Goal: Transaction & Acquisition: Purchase product/service

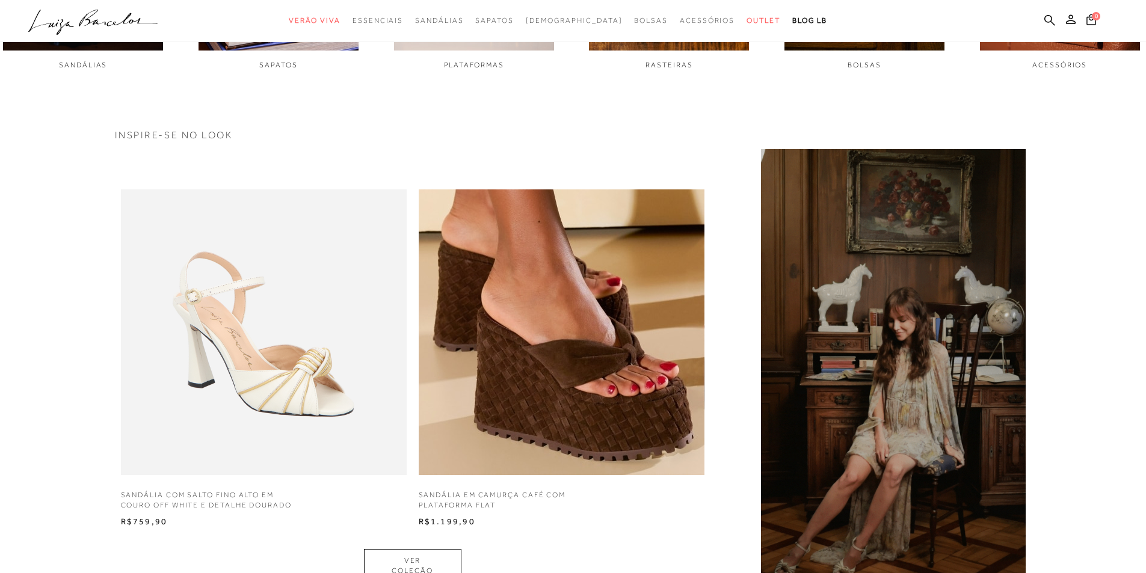
scroll to position [902, 0]
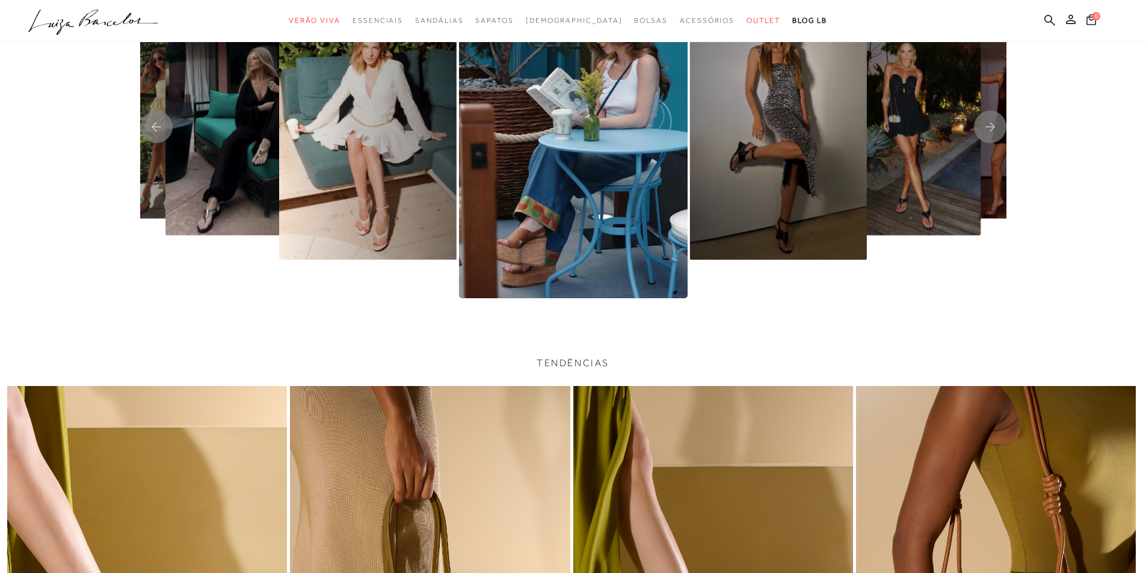
scroll to position [2827, 0]
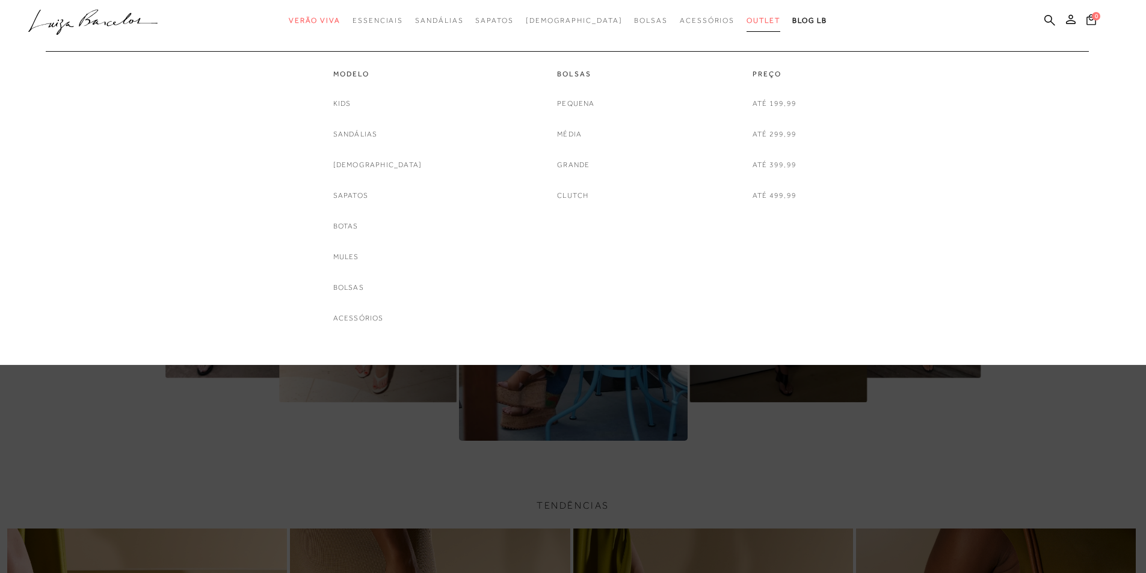
click at [746, 17] on span "Outlet" at bounding box center [763, 20] width 34 height 8
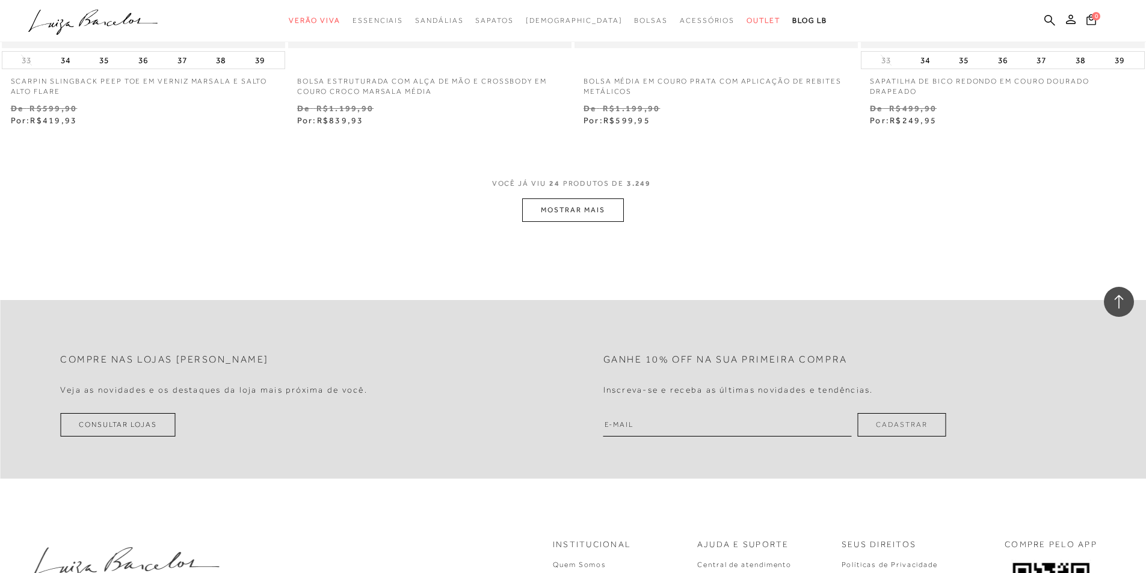
scroll to position [3068, 0]
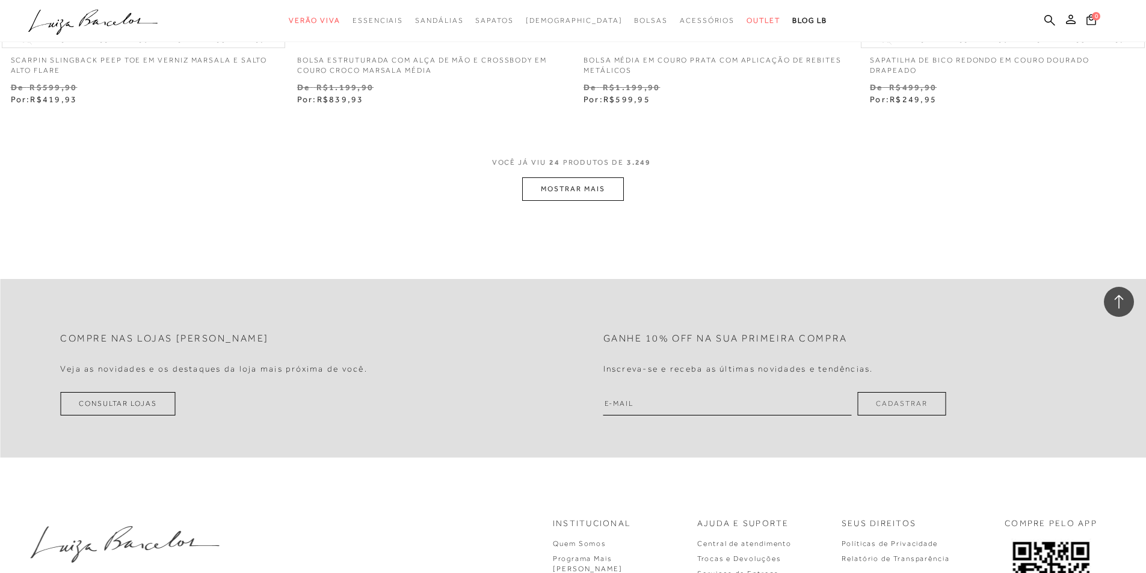
click at [581, 194] on button "MOSTRAR MAIS" at bounding box center [572, 188] width 101 height 23
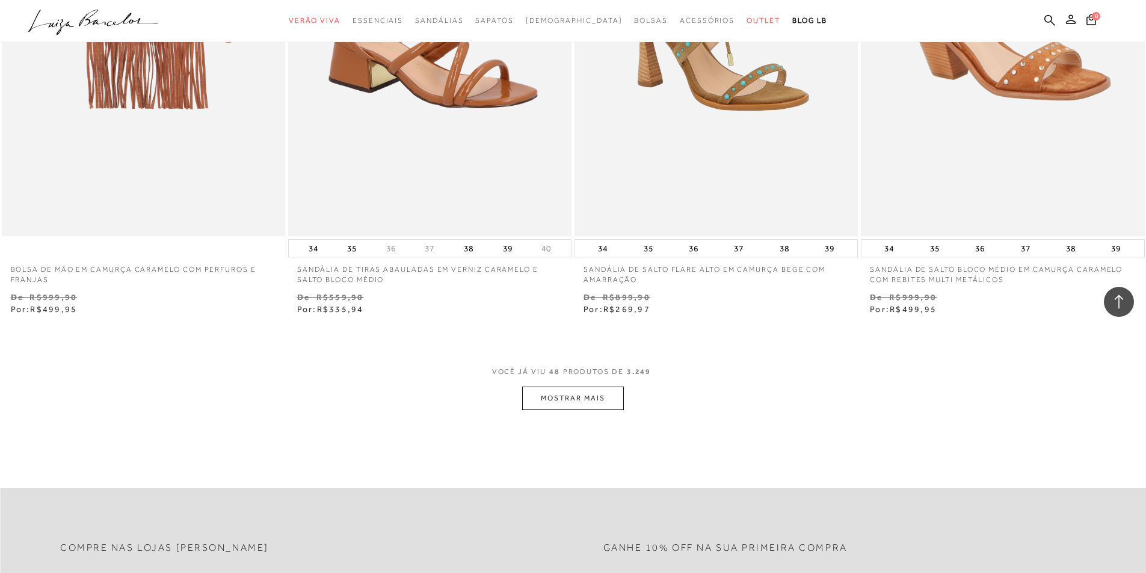
scroll to position [5835, 0]
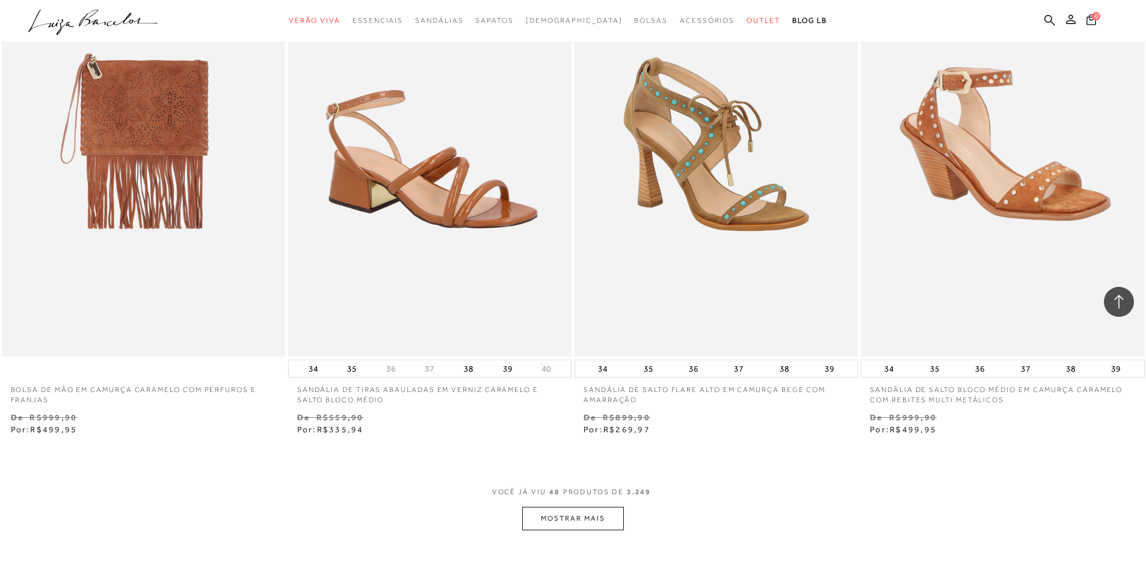
click at [566, 511] on button "MOSTRAR MAIS" at bounding box center [572, 518] width 101 height 23
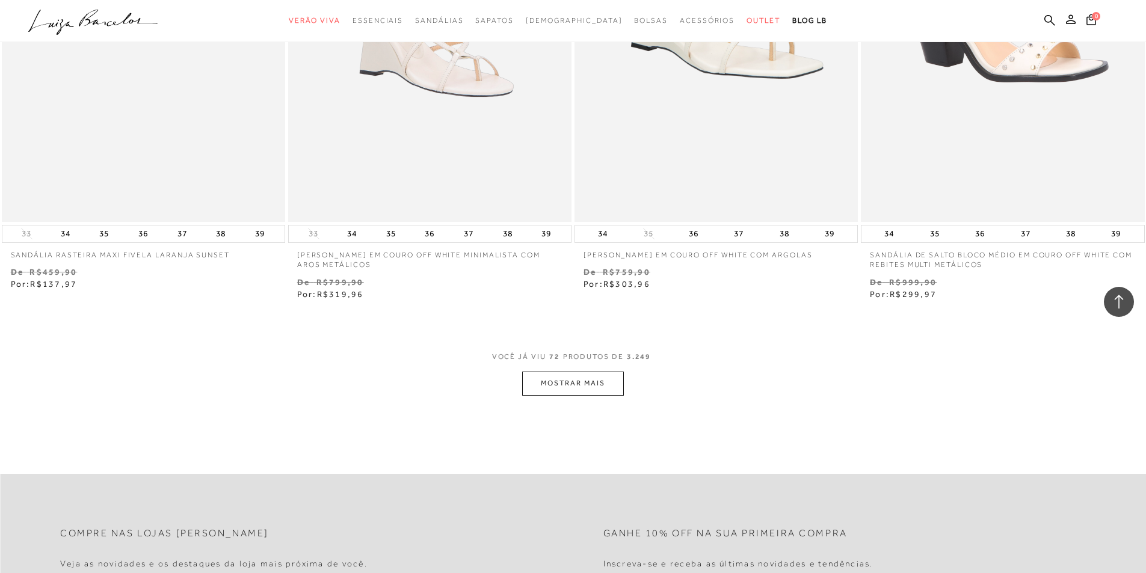
scroll to position [9143, 0]
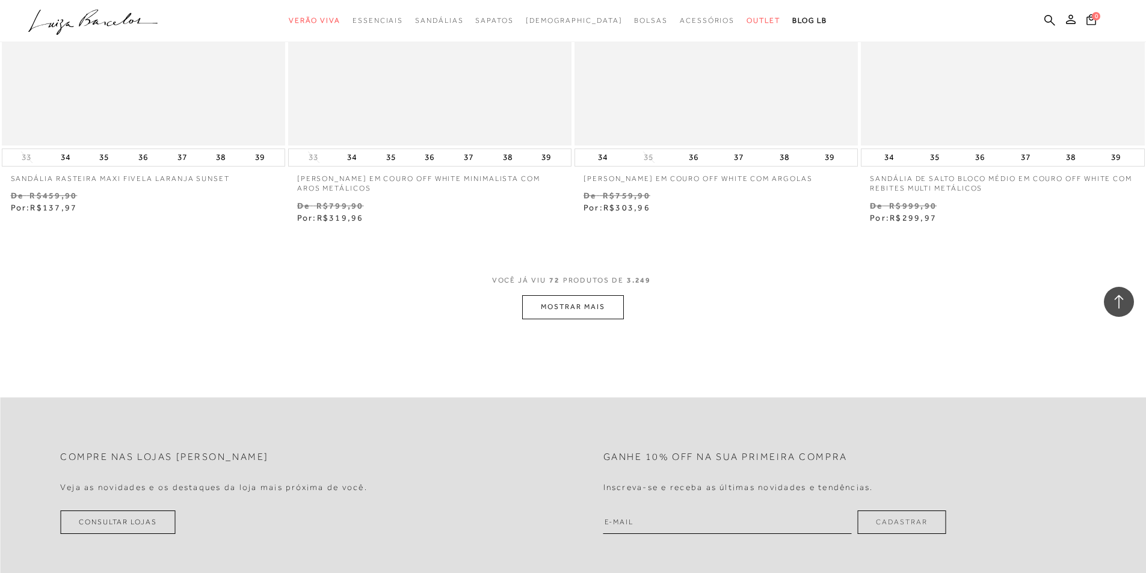
click at [574, 305] on button "MOSTRAR MAIS" at bounding box center [572, 306] width 101 height 23
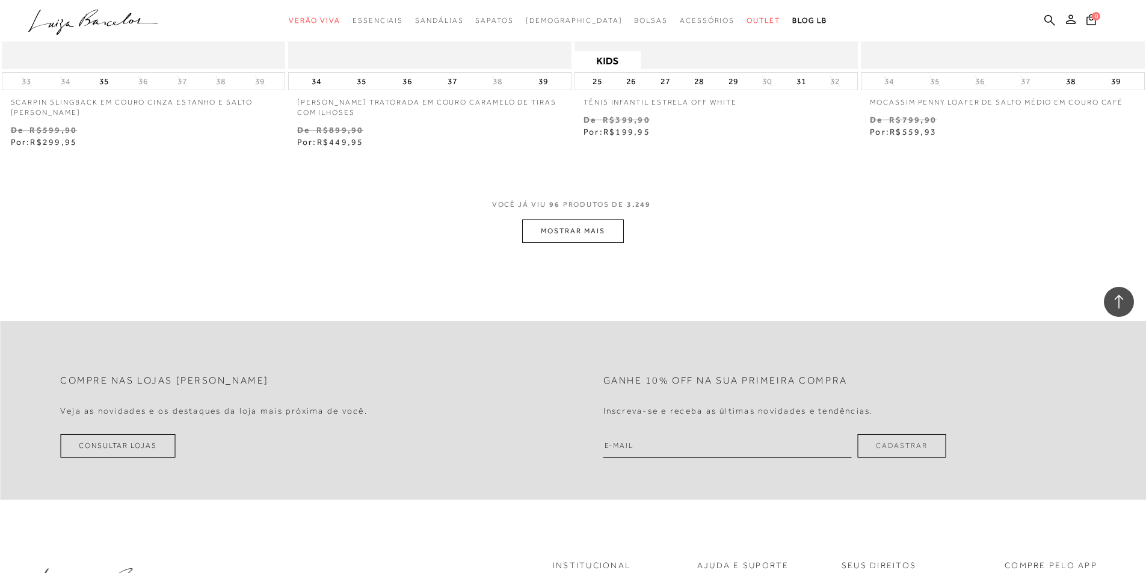
scroll to position [12331, 0]
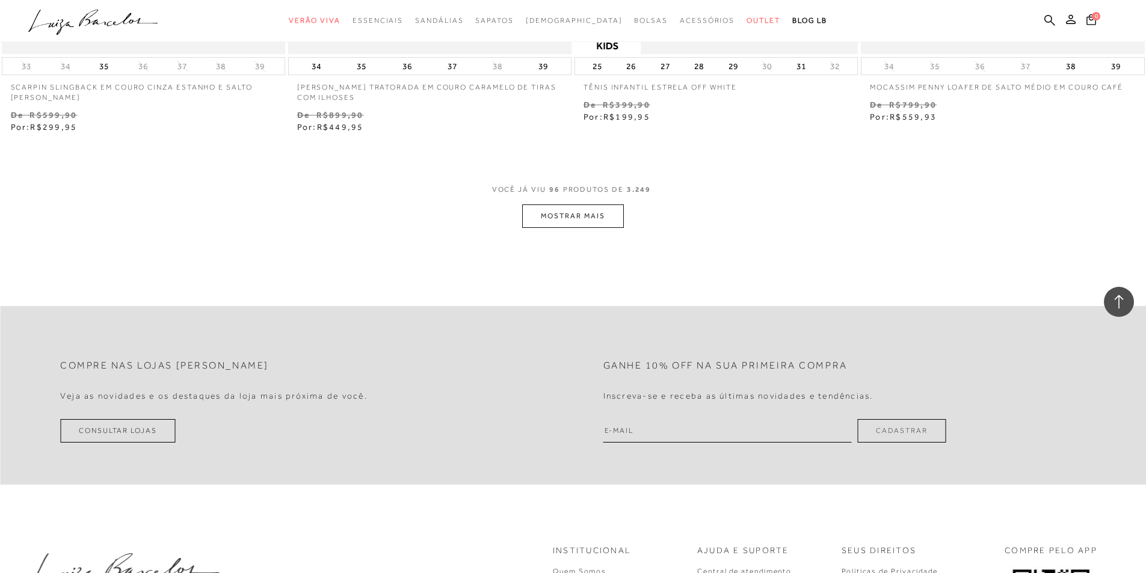
click at [583, 203] on span "VOCÊ JÁ VIU 96 PRODUTOS DE 3.249" at bounding box center [573, 194] width 162 height 22
click at [580, 211] on button "MOSTRAR MAIS" at bounding box center [572, 216] width 101 height 23
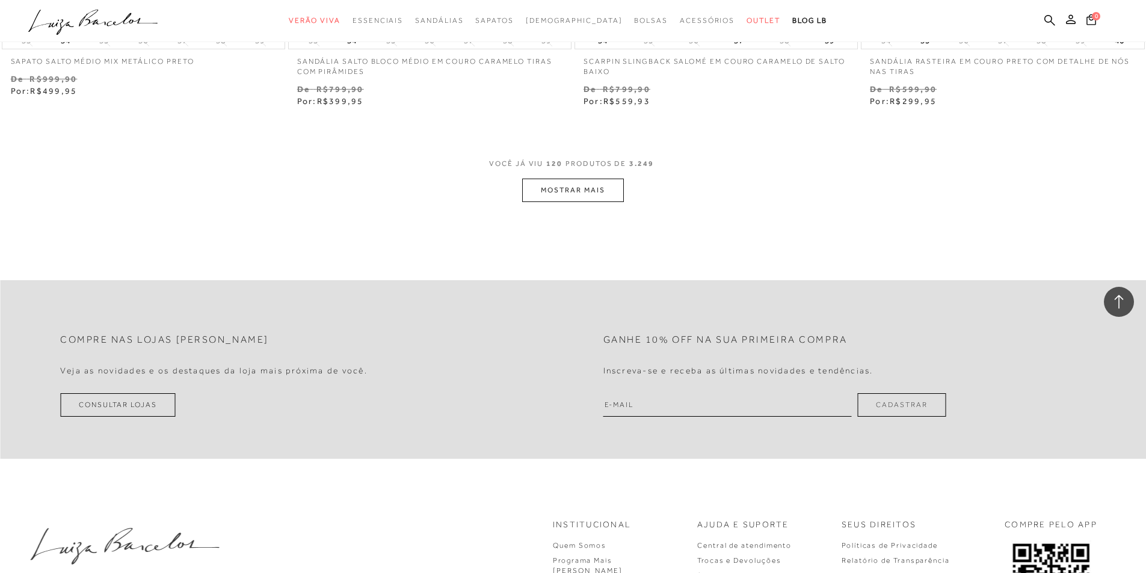
scroll to position [15519, 0]
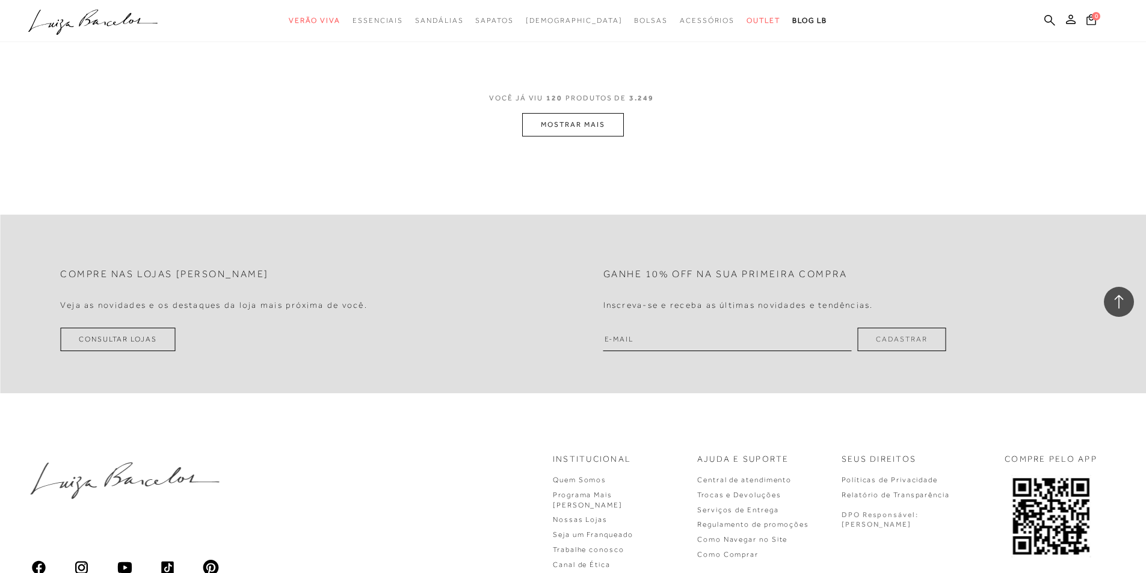
click at [570, 130] on button "MOSTRAR MAIS" at bounding box center [572, 124] width 101 height 23
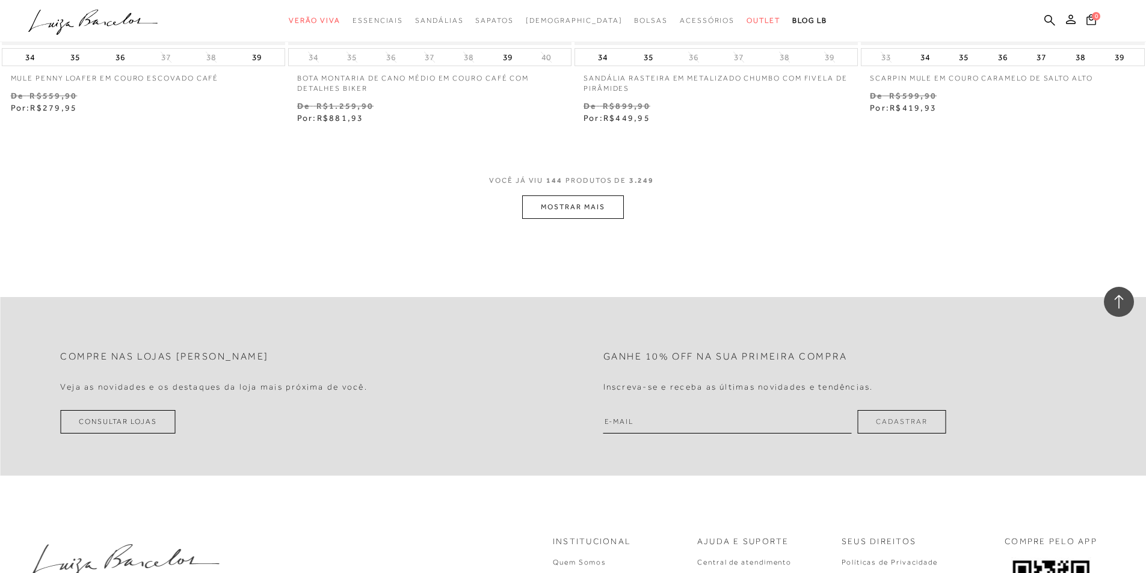
scroll to position [18527, 0]
click at [598, 209] on button "MOSTRAR MAIS" at bounding box center [572, 203] width 101 height 23
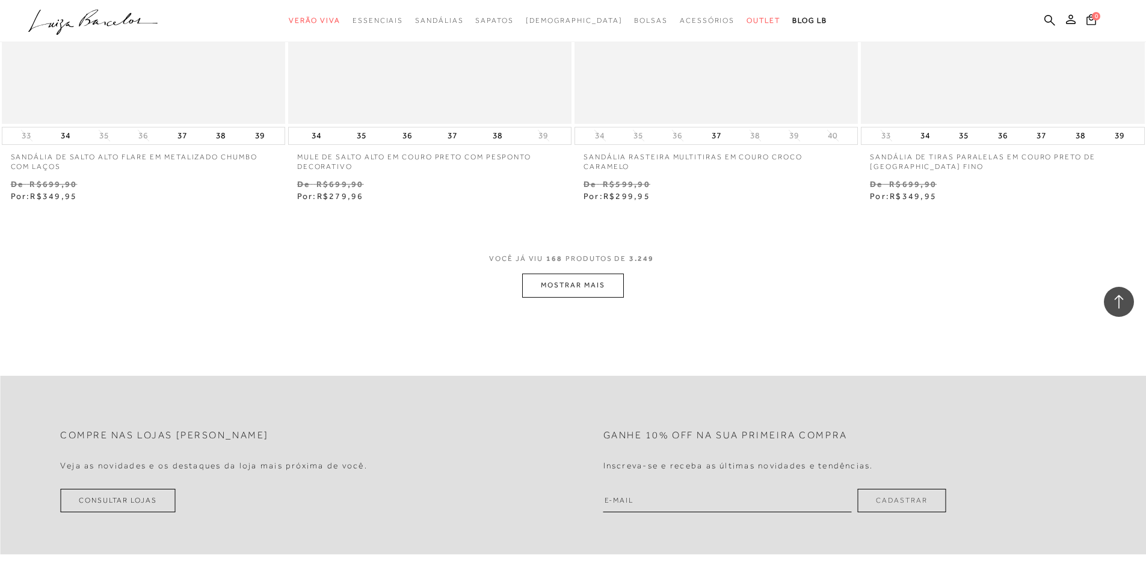
scroll to position [21535, 0]
click at [566, 279] on button "MOSTRAR MAIS" at bounding box center [572, 282] width 101 height 23
click at [0, 0] on ul "Padrão Lançamentos Estoque Menor preço Maior preço" at bounding box center [0, 0] width 0 height 0
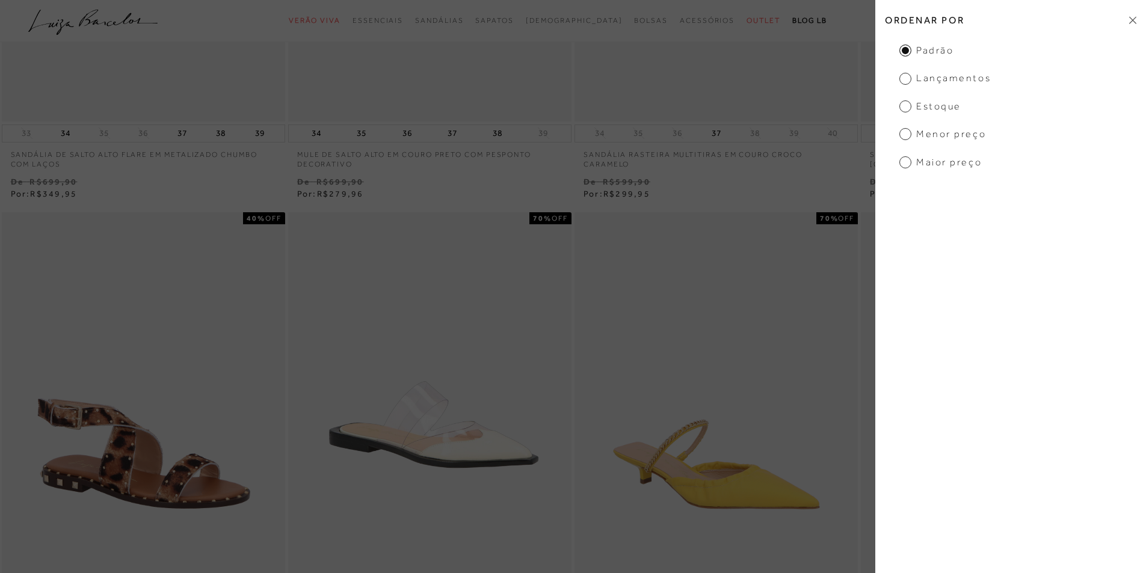
scroll to position [0, 0]
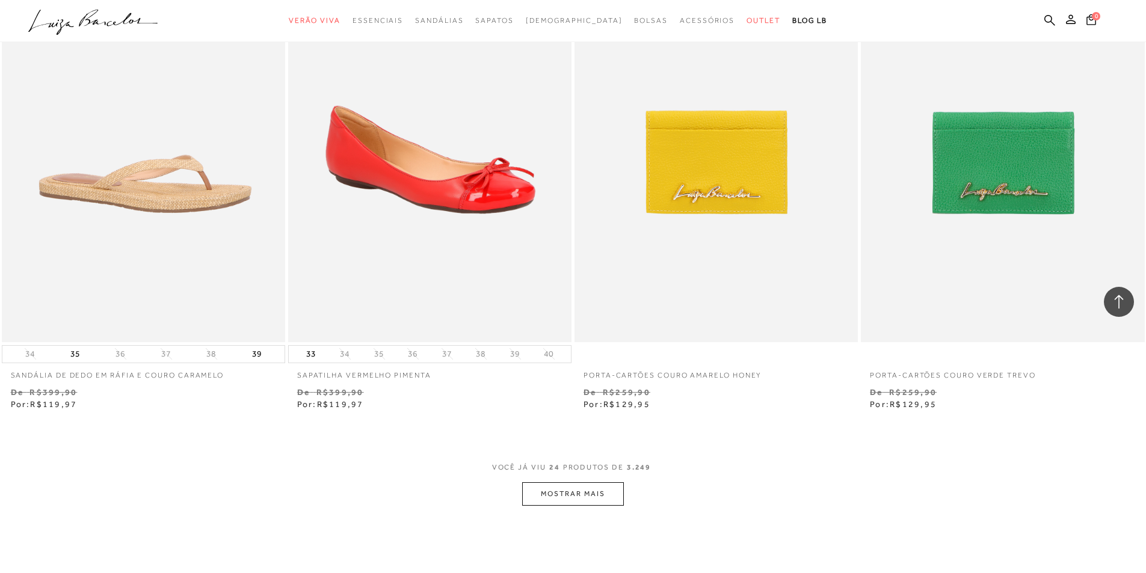
scroll to position [2767, 0]
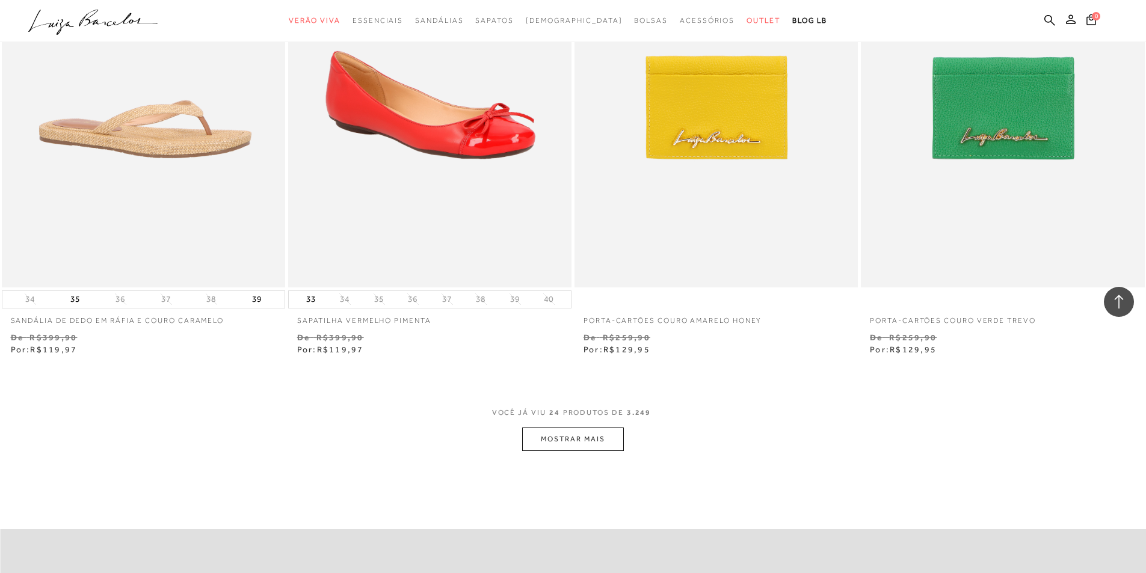
click at [620, 437] on button "MOSTRAR MAIS" at bounding box center [572, 439] width 101 height 23
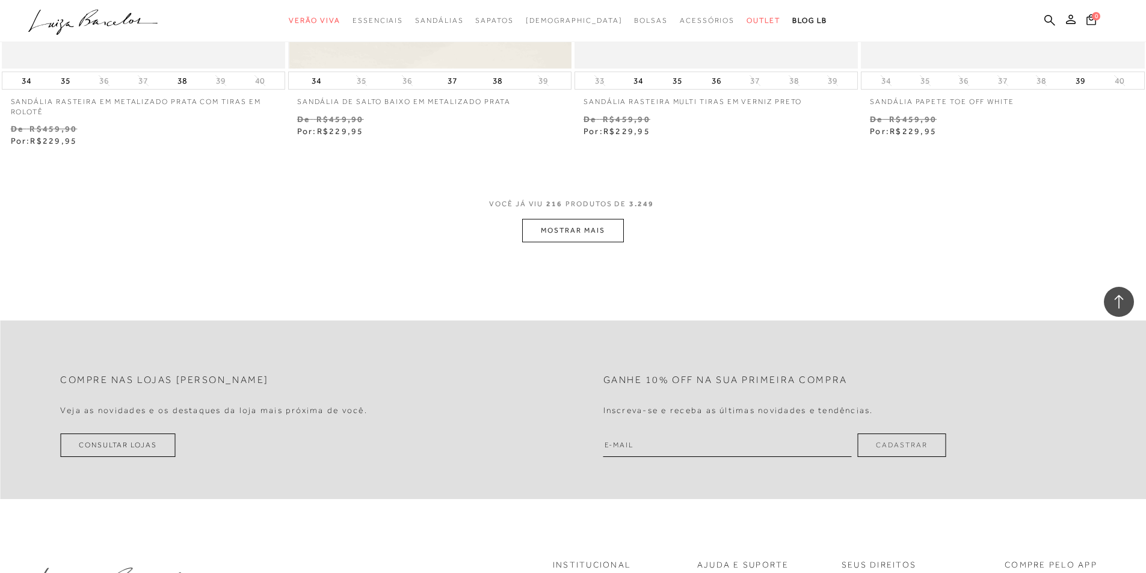
scroll to position [6075, 0]
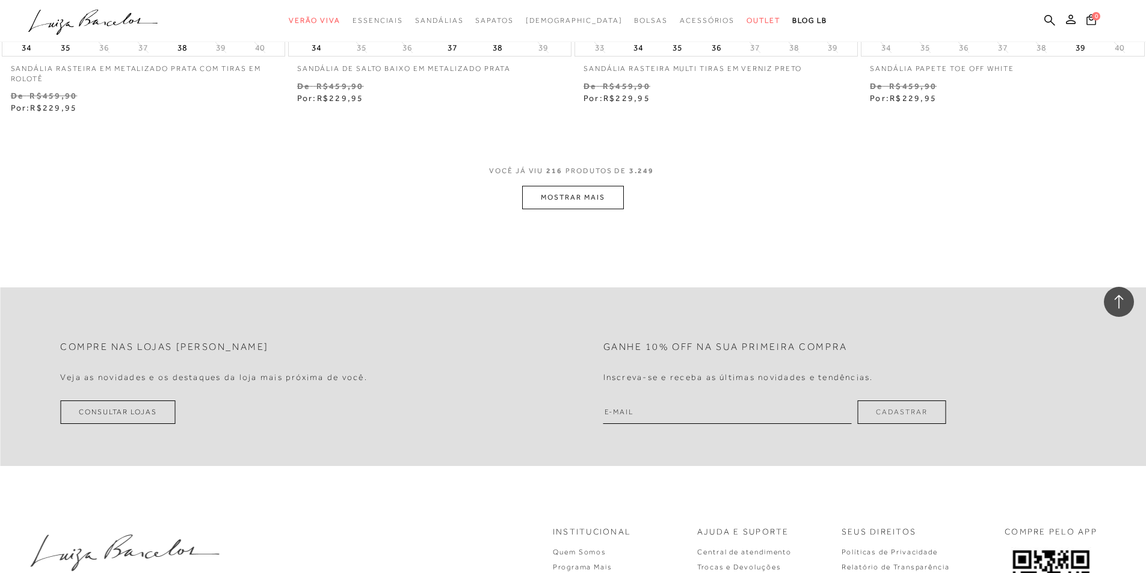
click at [605, 209] on button "MOSTRAR MAIS" at bounding box center [572, 197] width 101 height 23
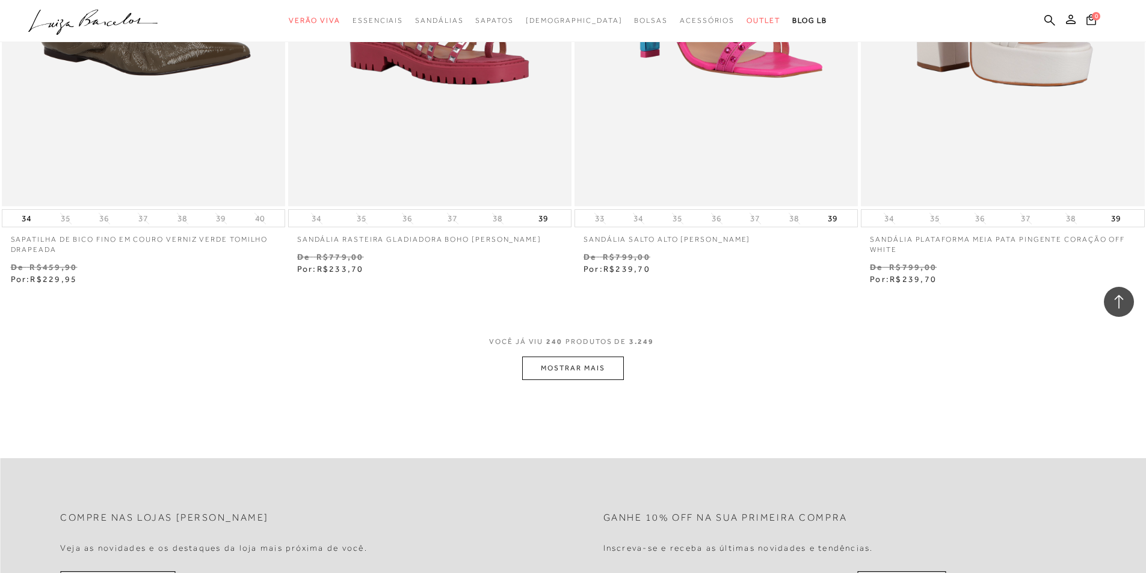
scroll to position [9083, 0]
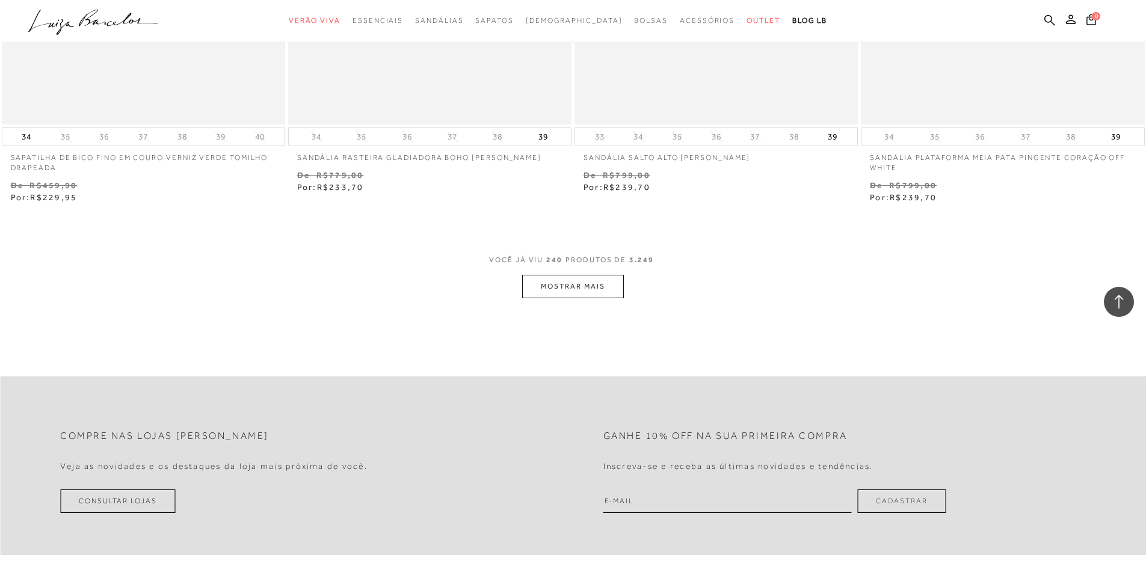
click at [565, 292] on button "MOSTRAR MAIS" at bounding box center [572, 286] width 101 height 23
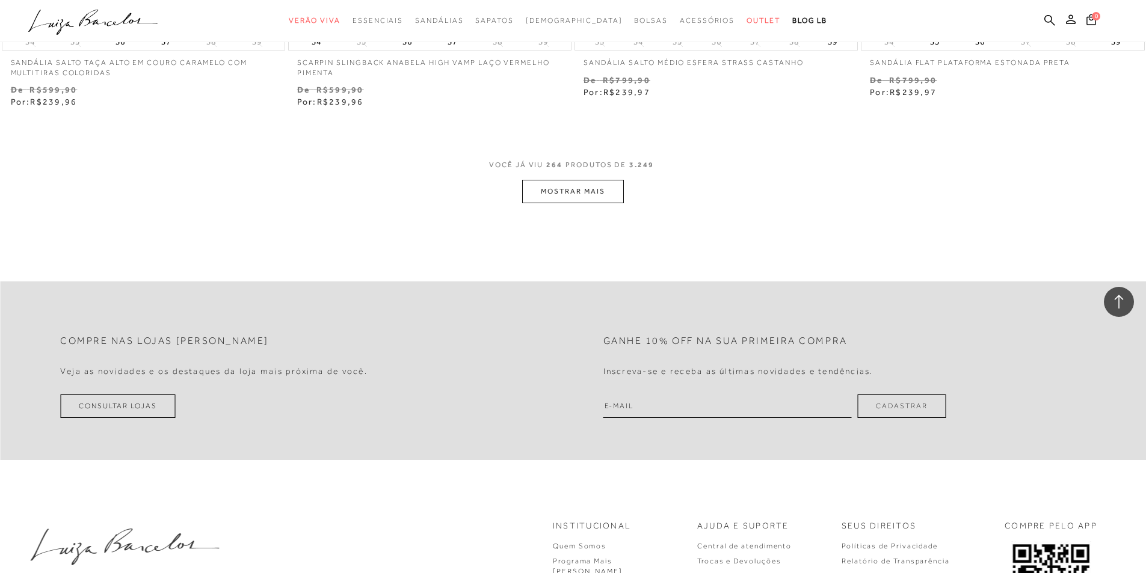
scroll to position [12331, 0]
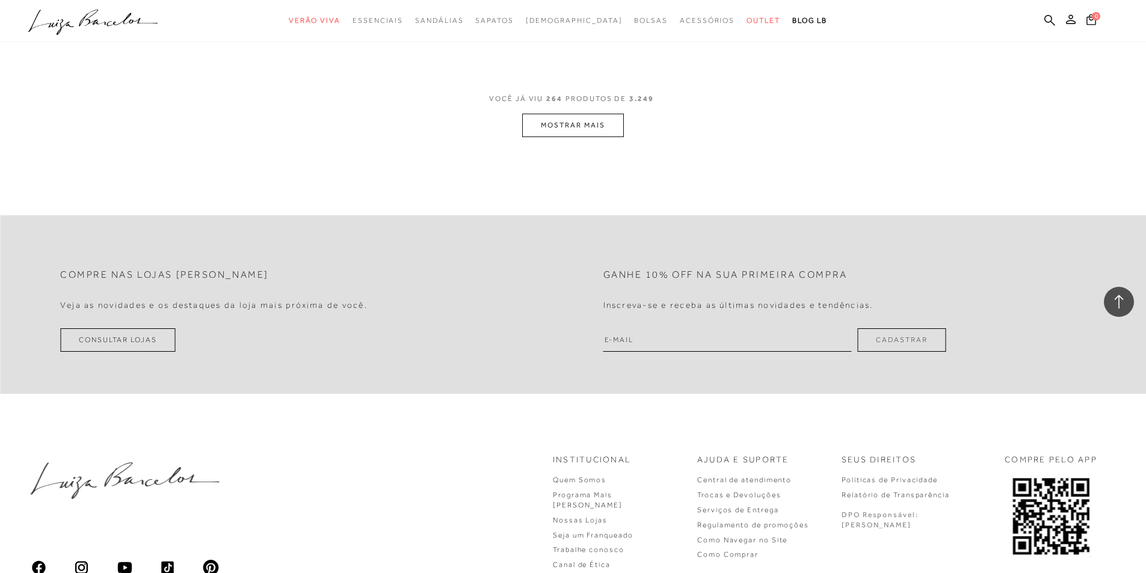
click at [550, 137] on button "MOSTRAR MAIS" at bounding box center [572, 125] width 101 height 23
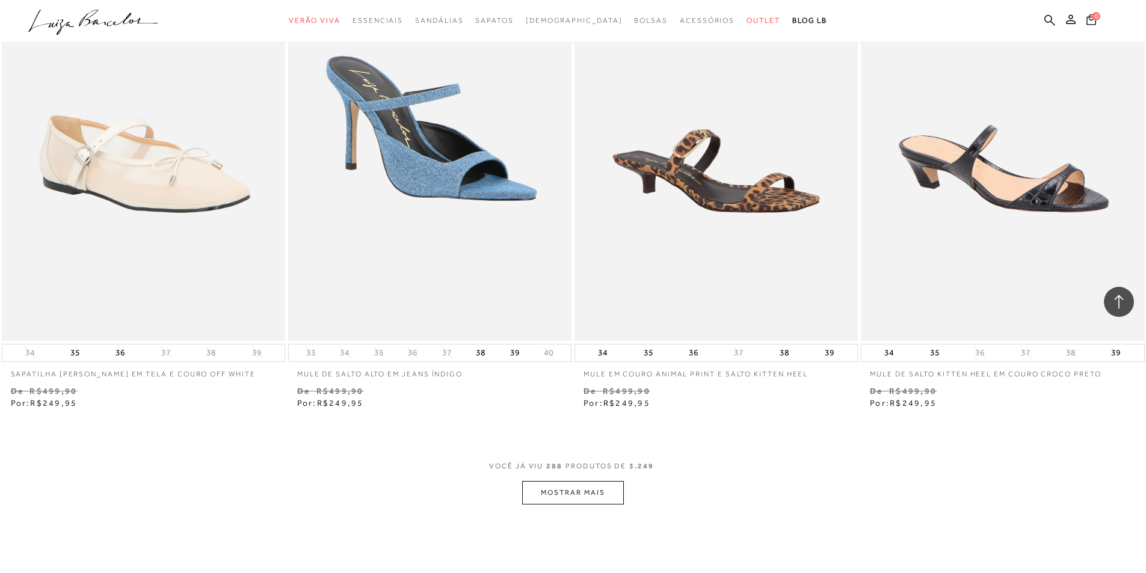
scroll to position [15219, 0]
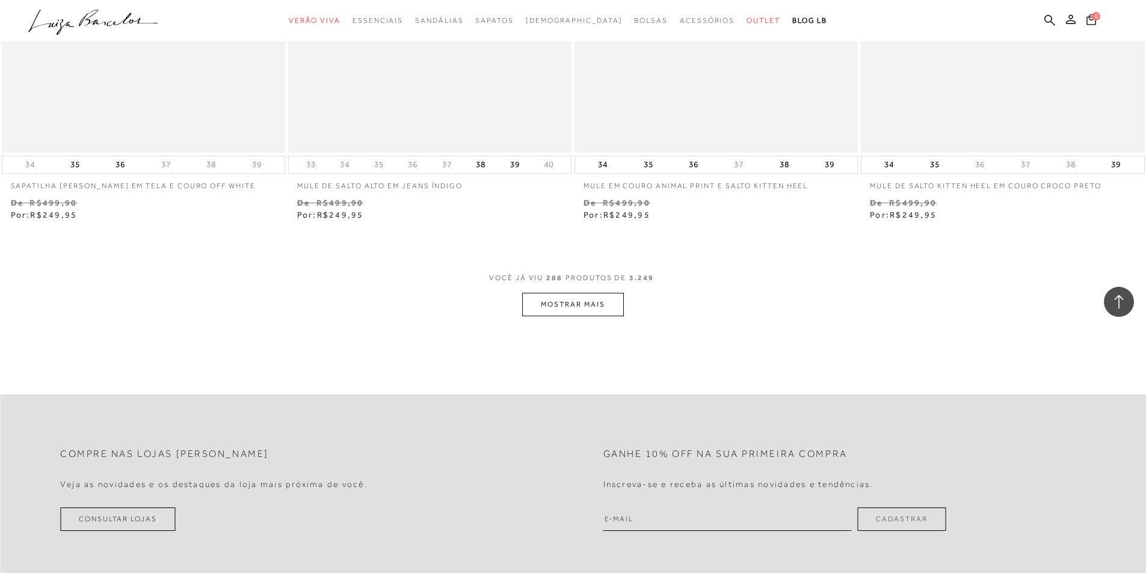
click at [583, 315] on button "MOSTRAR MAIS" at bounding box center [572, 304] width 101 height 23
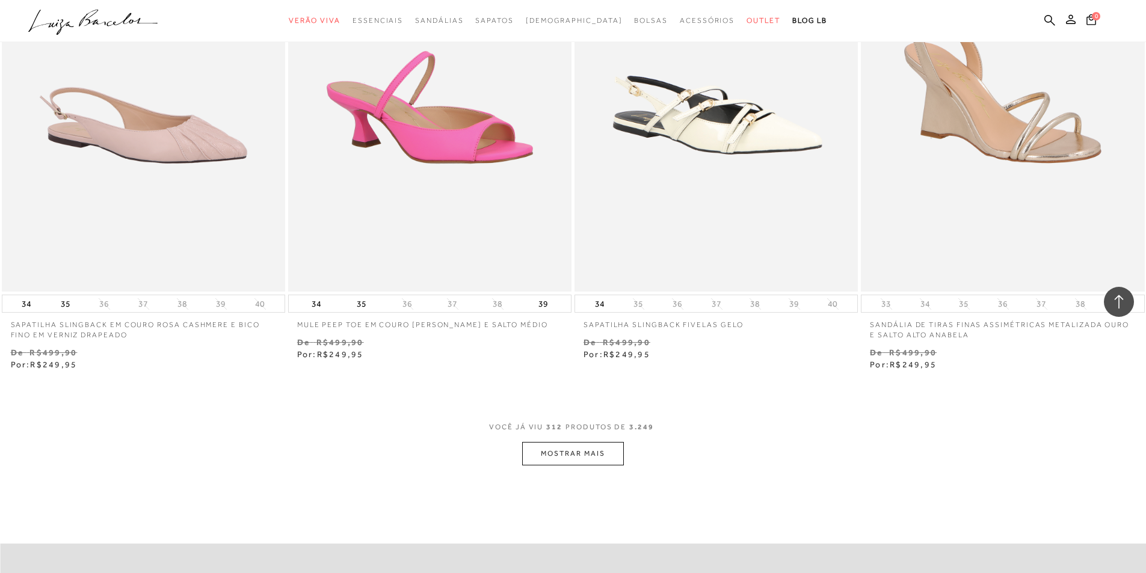
scroll to position [18467, 0]
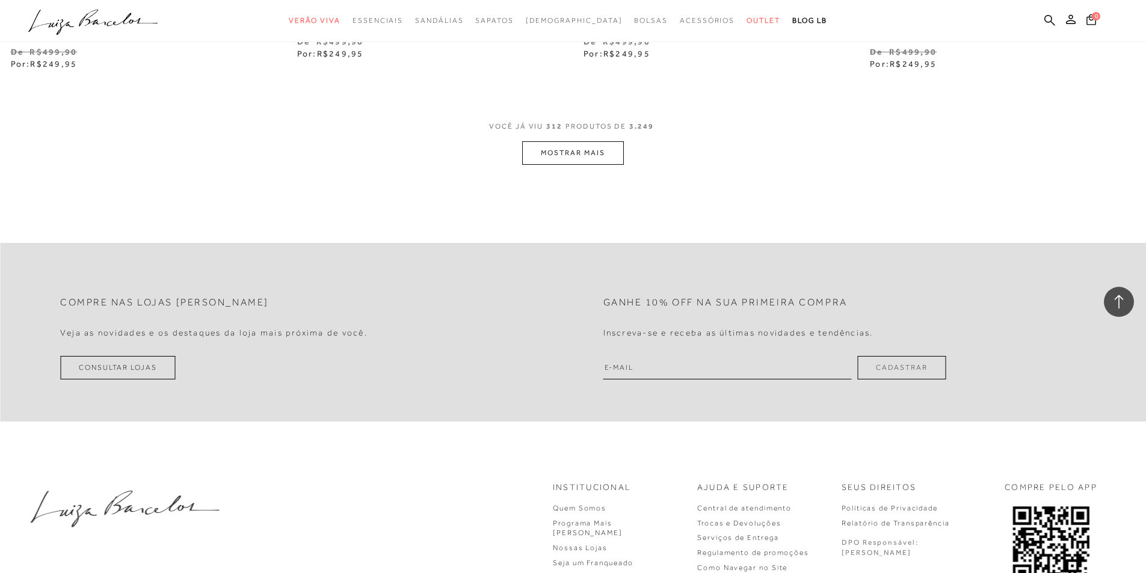
click at [591, 165] on button "MOSTRAR MAIS" at bounding box center [572, 152] width 101 height 23
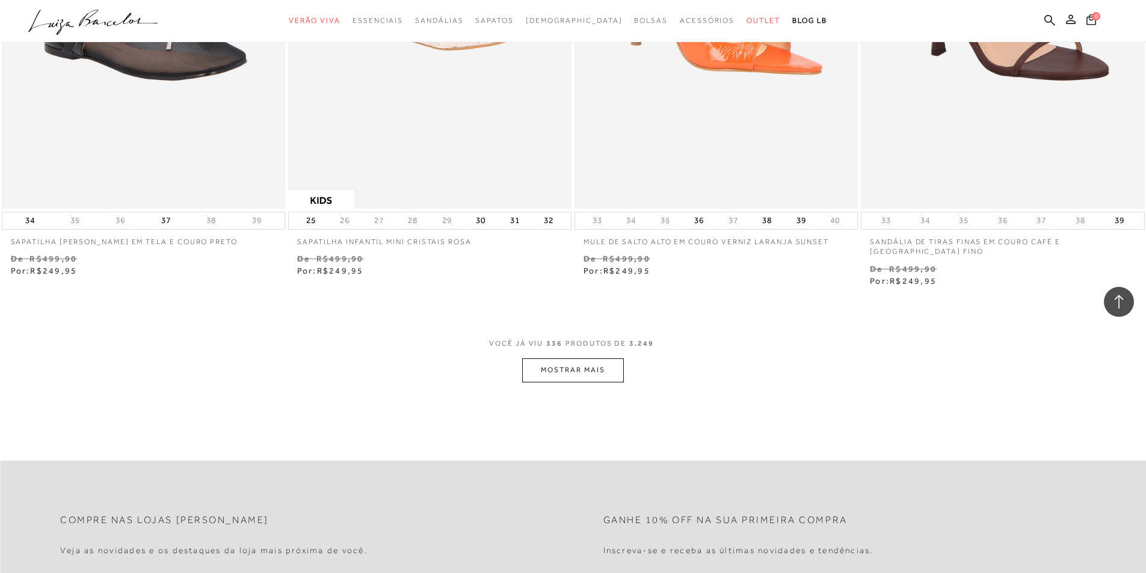
scroll to position [21354, 0]
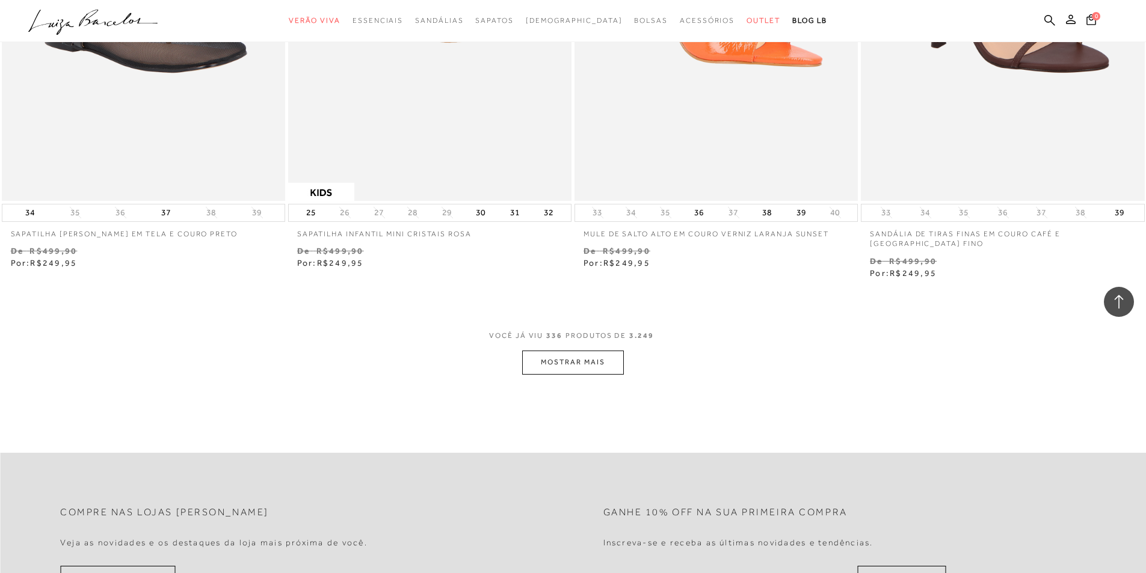
click at [582, 356] on button "MOSTRAR MAIS" at bounding box center [572, 362] width 101 height 23
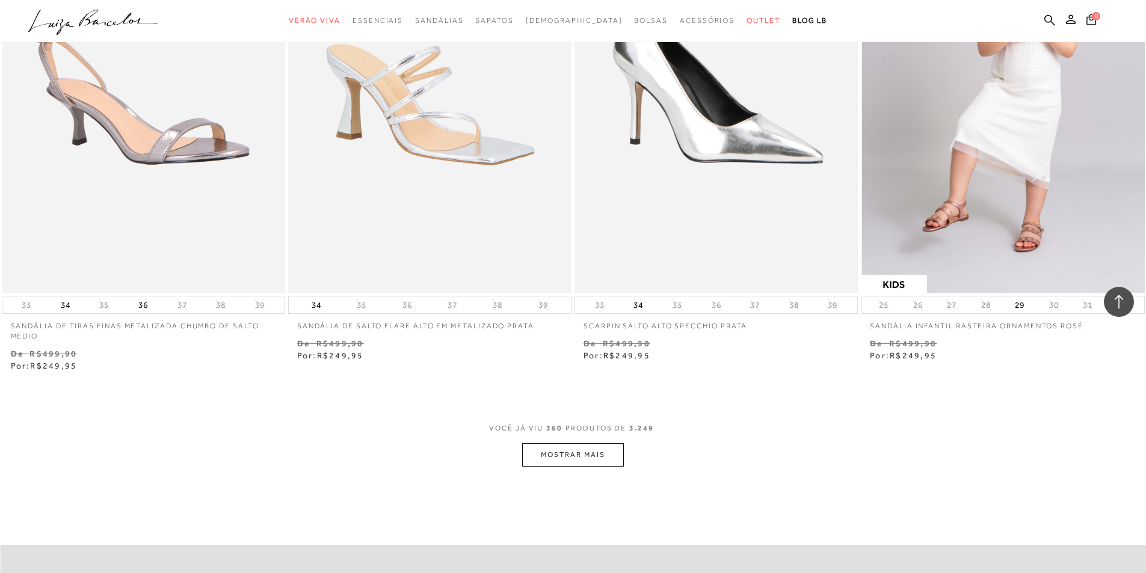
scroll to position [24362, 0]
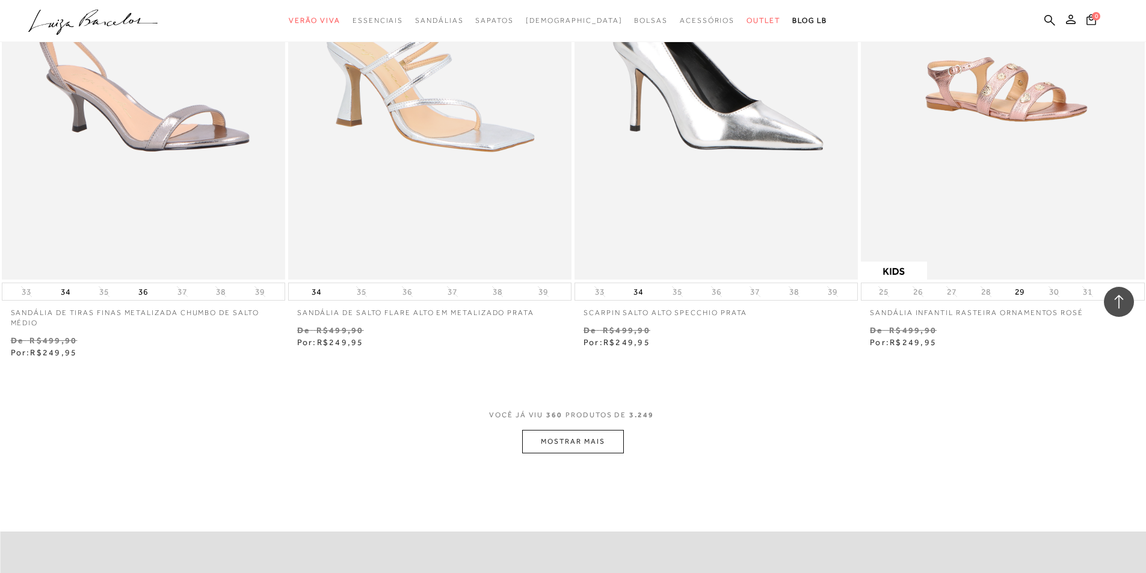
click at [568, 444] on button "MOSTRAR MAIS" at bounding box center [572, 441] width 101 height 23
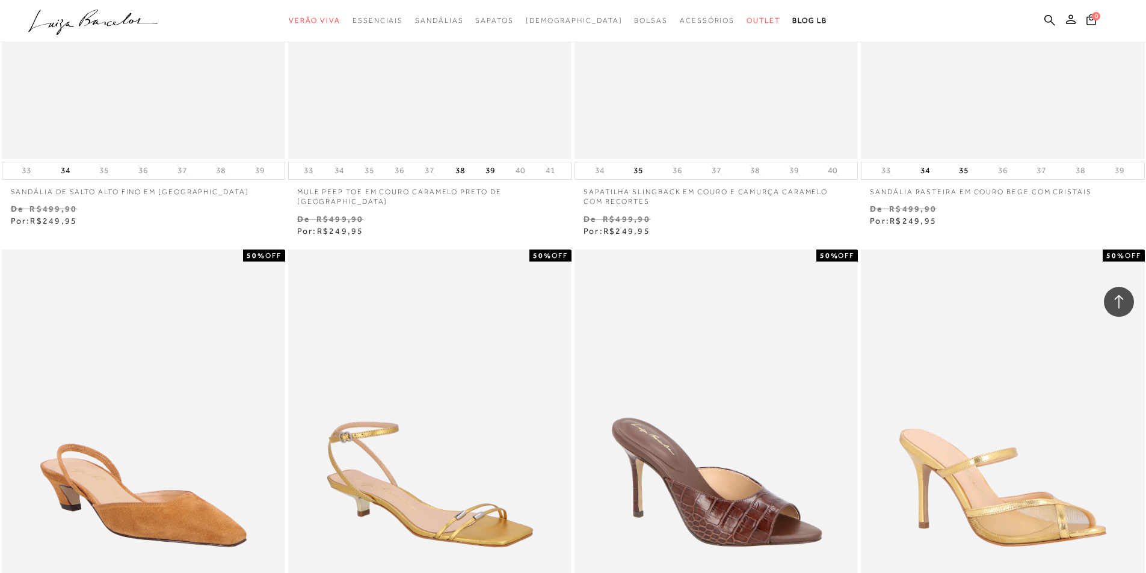
scroll to position [27129, 0]
